Goal: Task Accomplishment & Management: Use online tool/utility

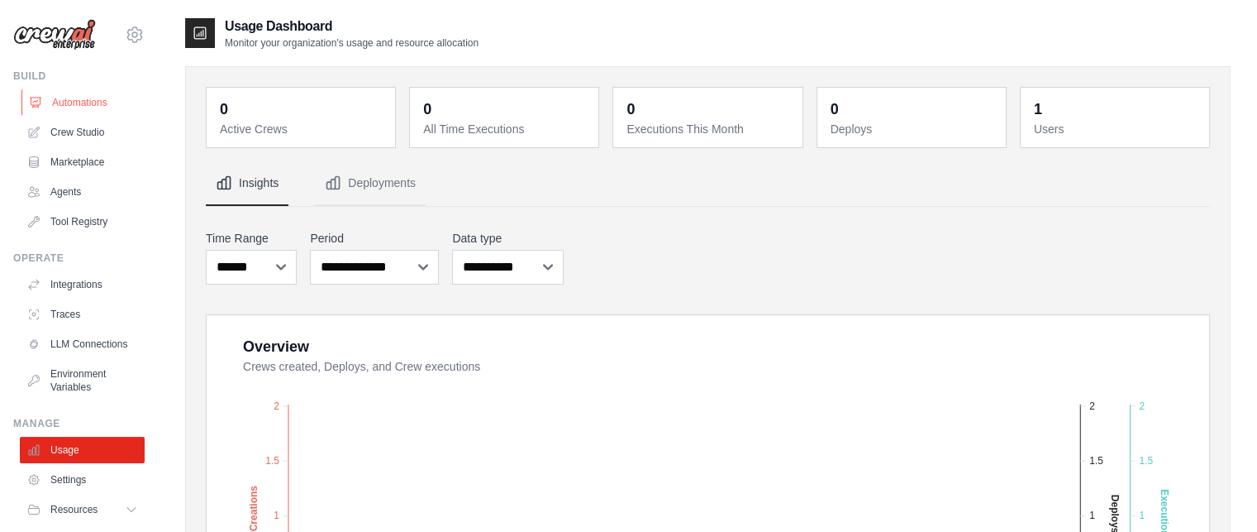
drag, startPoint x: 63, startPoint y: 135, endPoint x: 64, endPoint y: 112, distance: 23.2
click at [63, 133] on link "Crew Studio" at bounding box center [82, 132] width 125 height 26
click at [66, 102] on link "Automations" at bounding box center [83, 102] width 125 height 26
click at [74, 107] on link "Automations" at bounding box center [83, 102] width 125 height 26
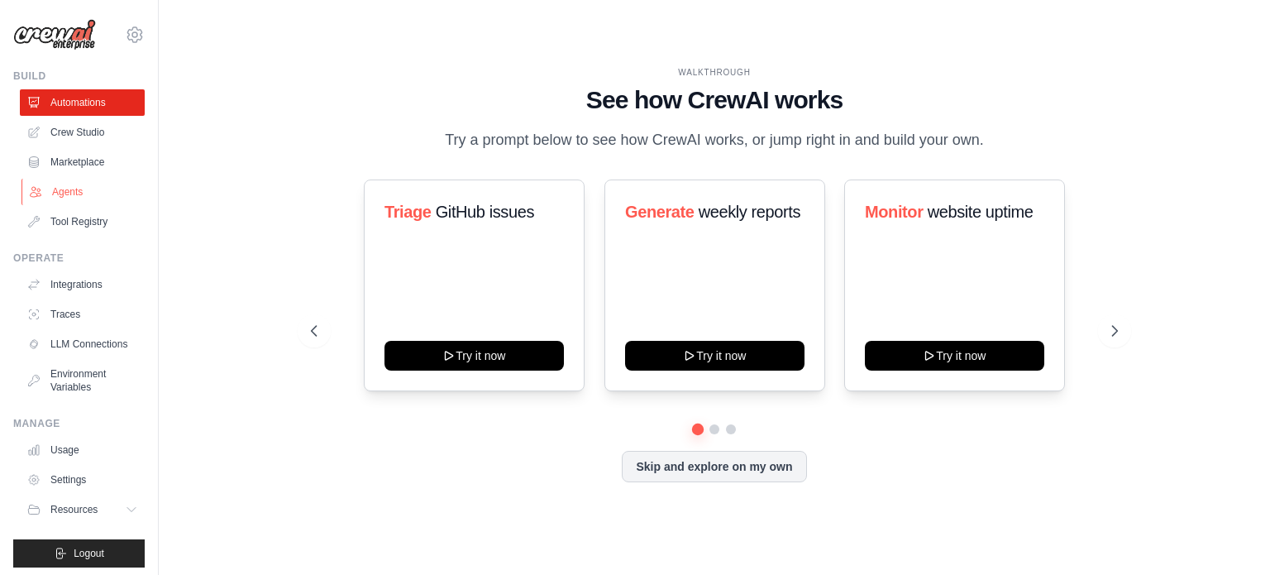
click at [59, 181] on link "Agents" at bounding box center [83, 192] width 125 height 26
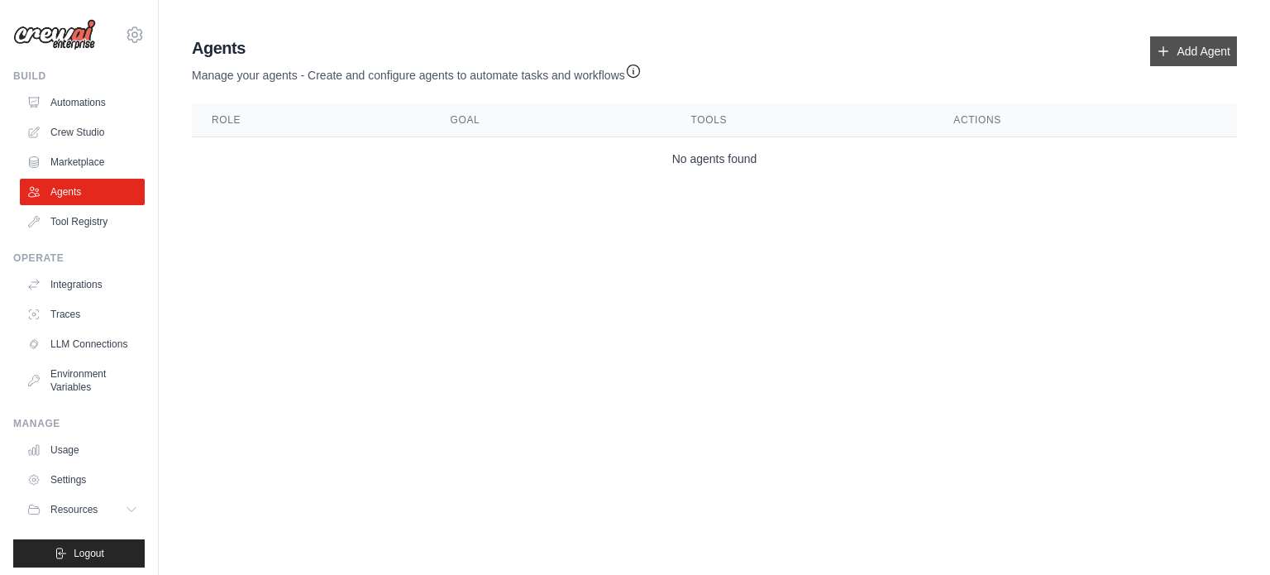
click at [1185, 62] on link "Add Agent" at bounding box center [1193, 51] width 87 height 30
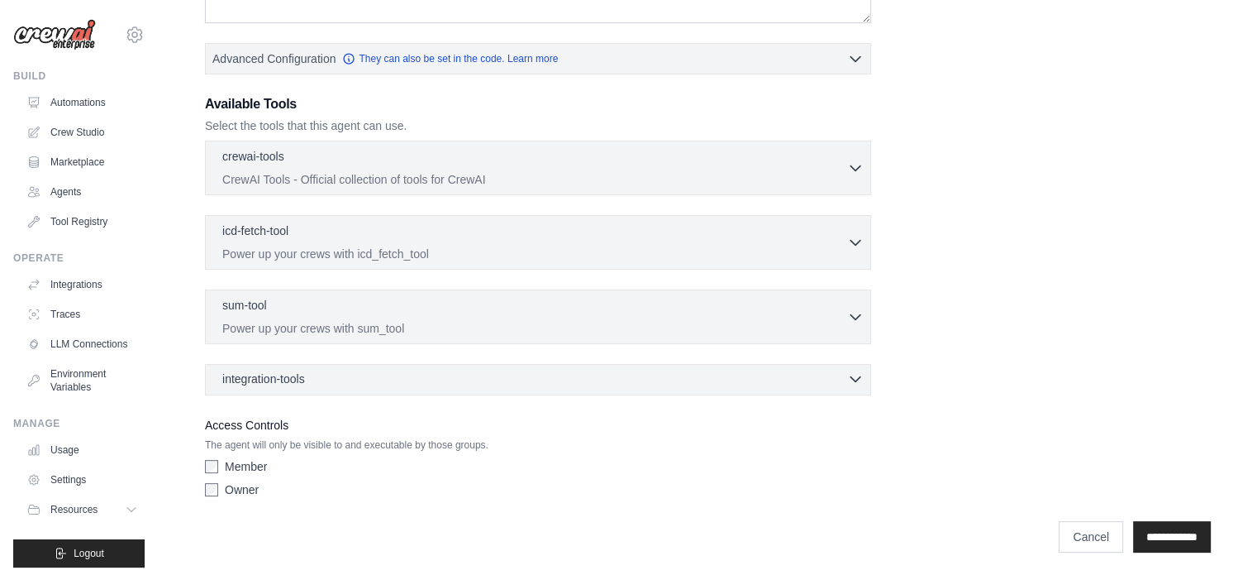
scroll to position [384, 0]
click at [125, 33] on icon at bounding box center [135, 35] width 20 height 20
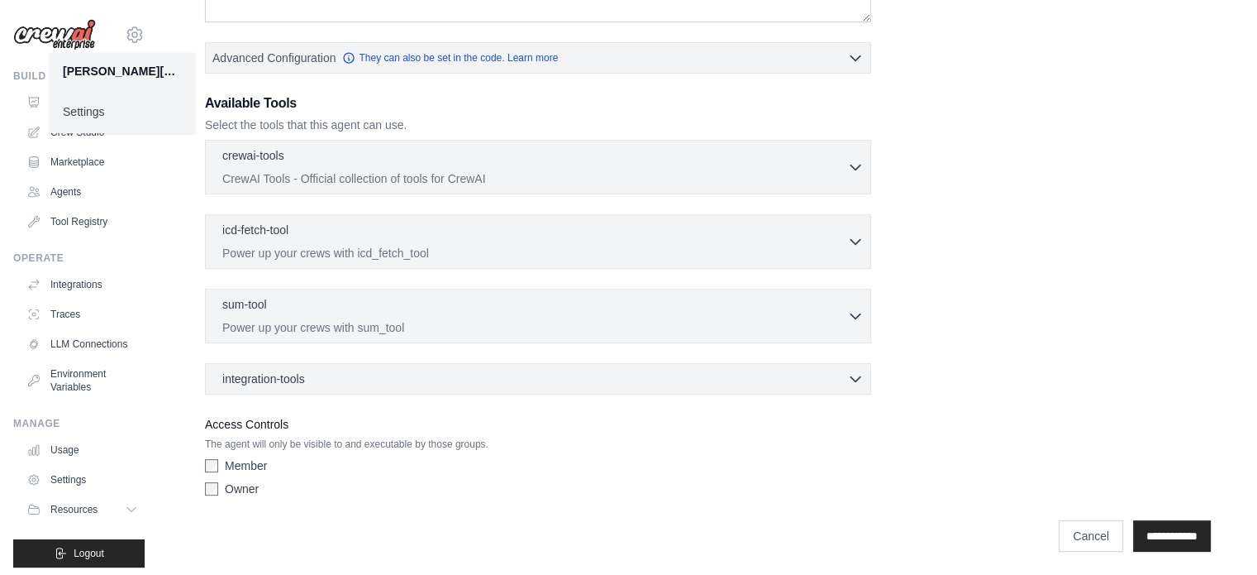
click at [1168, 227] on div "Role Goal [GEOGRAPHIC_DATA] Advanced Configuration They can also be set in the …" at bounding box center [708, 100] width 1006 height 807
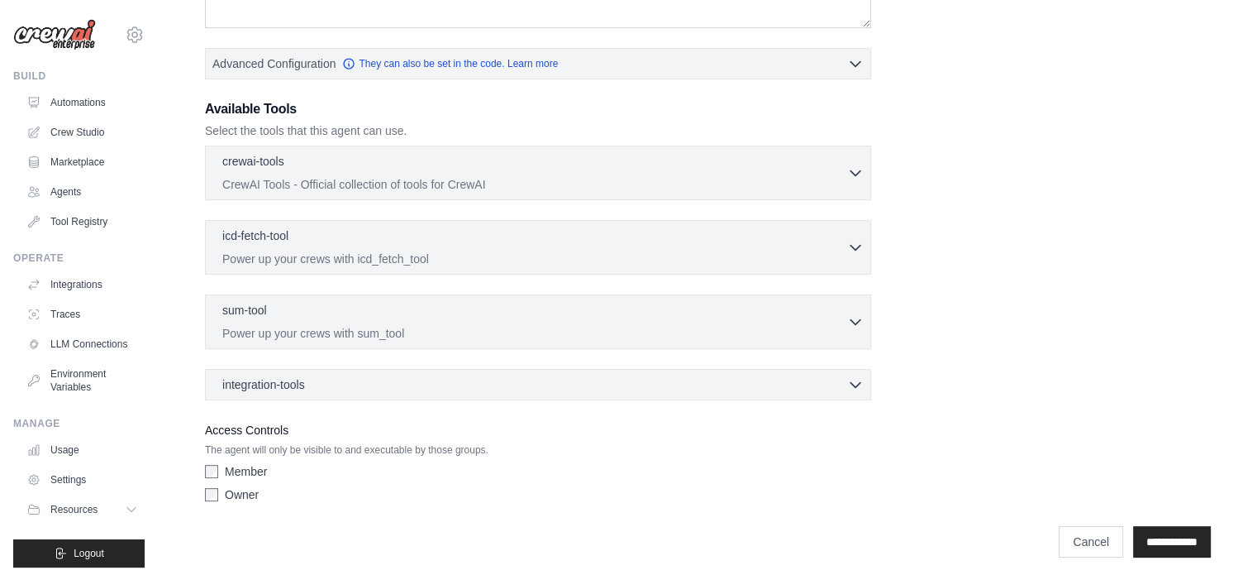
scroll to position [0, 0]
